Goal: Task Accomplishment & Management: Manage account settings

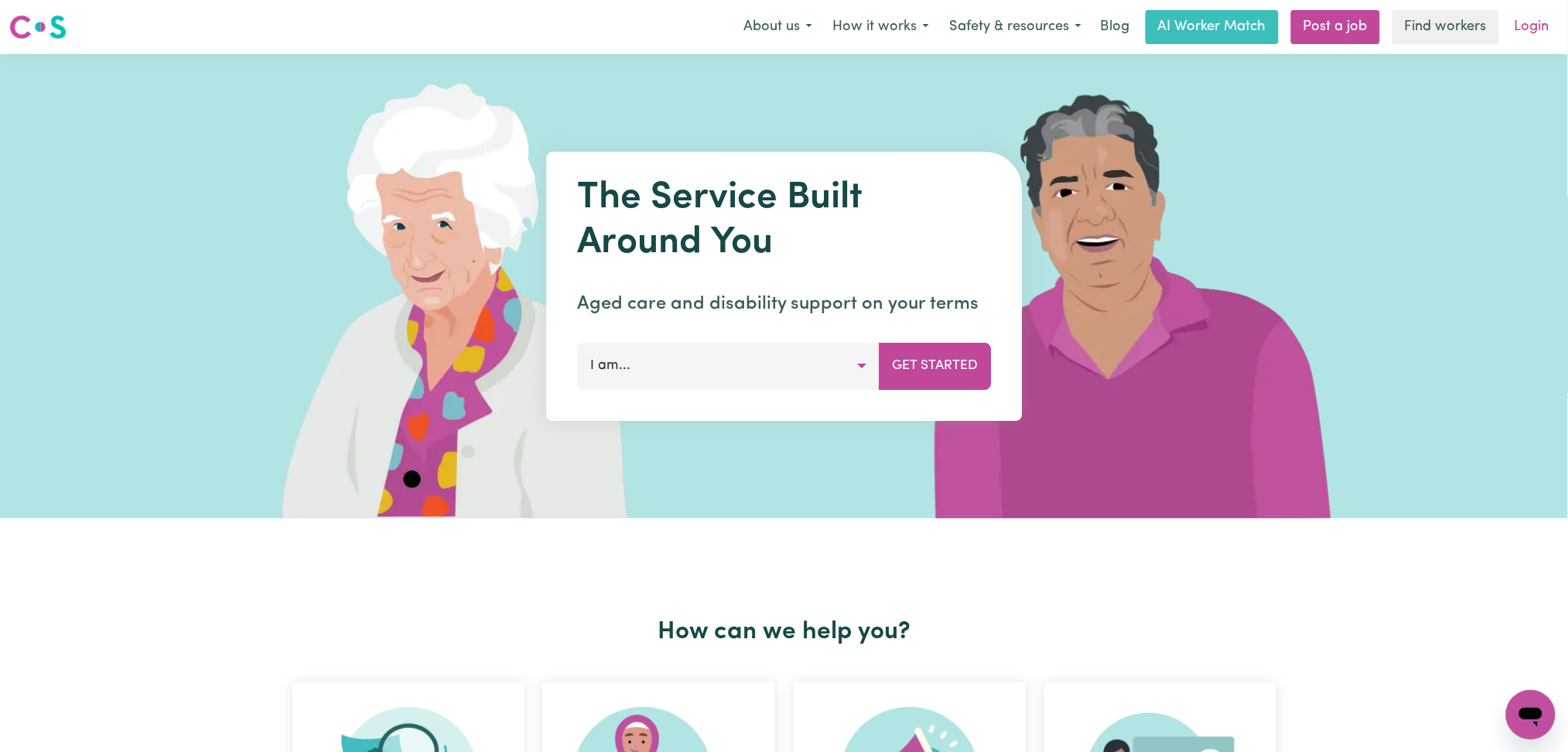
click at [1539, 38] on link "Login" at bounding box center [1531, 27] width 53 height 34
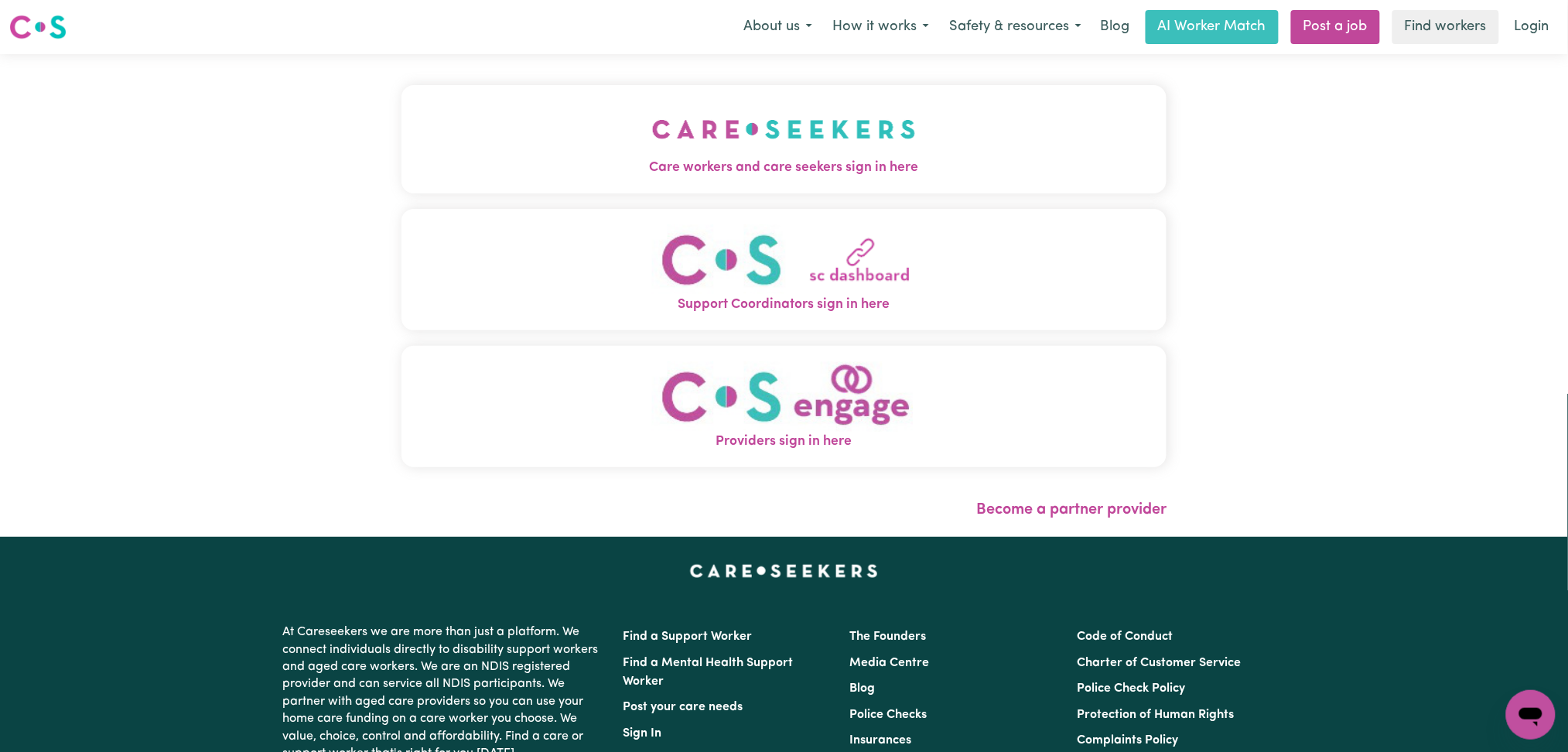
click at [631, 155] on button "Care workers and care seekers sign in here" at bounding box center [784, 139] width 766 height 108
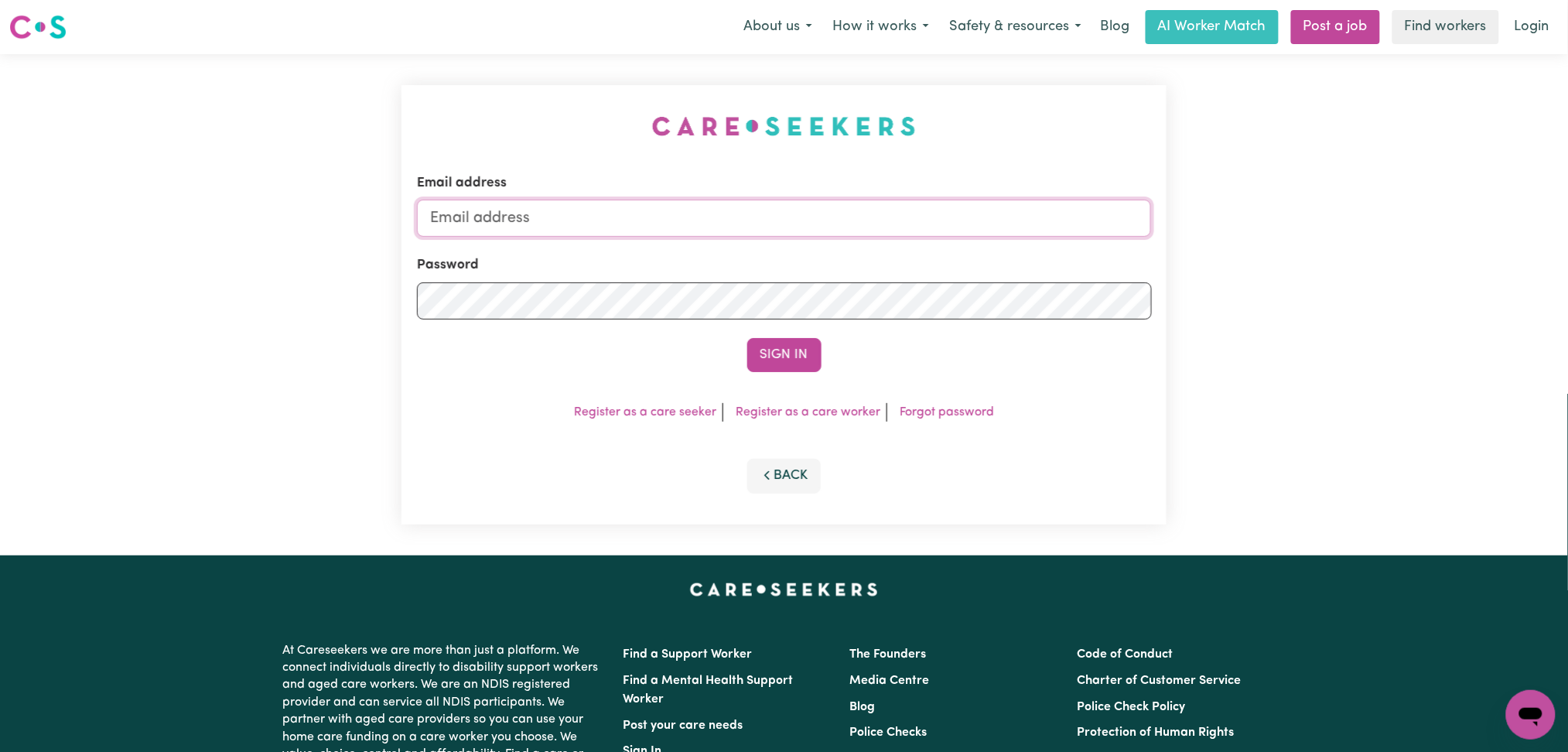
type input "[EMAIL_ADDRESS][DOMAIN_NAME]"
click at [771, 347] on button "Sign In" at bounding box center [784, 354] width 74 height 34
